Goal: Transaction & Acquisition: Purchase product/service

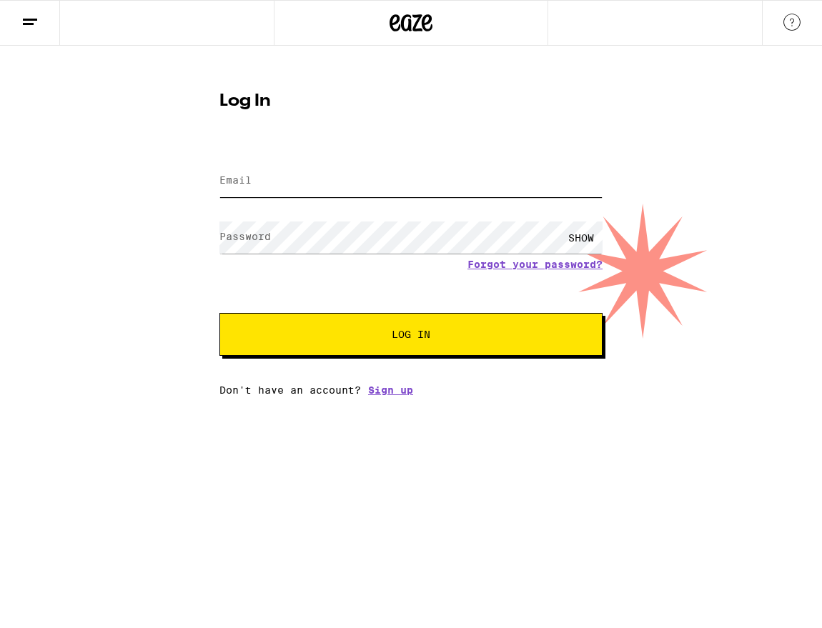
type input "[PERSON_NAME][EMAIL_ADDRESS][PERSON_NAME][DOMAIN_NAME]"
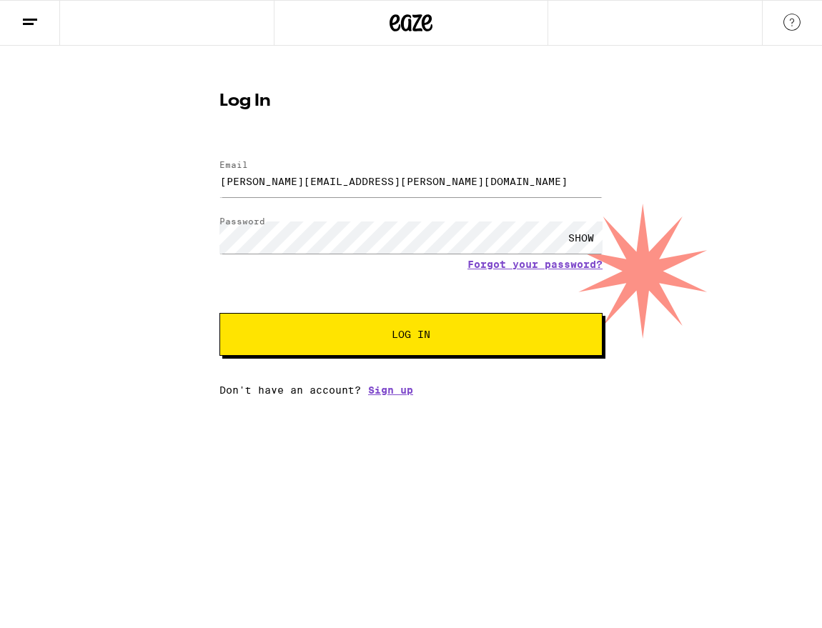
click at [318, 320] on button "Log In" at bounding box center [411, 334] width 383 height 43
